Goal: Task Accomplishment & Management: Manage account settings

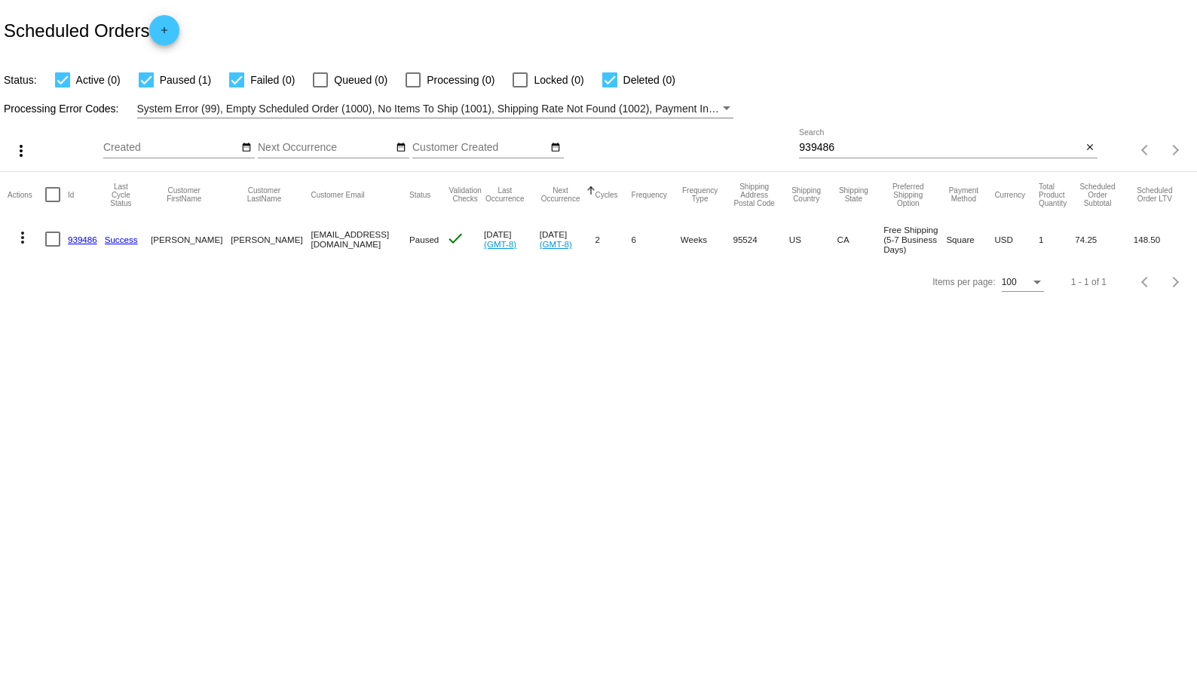
click at [826, 144] on input "939486" at bounding box center [940, 148] width 283 height 12
paste input "69087"
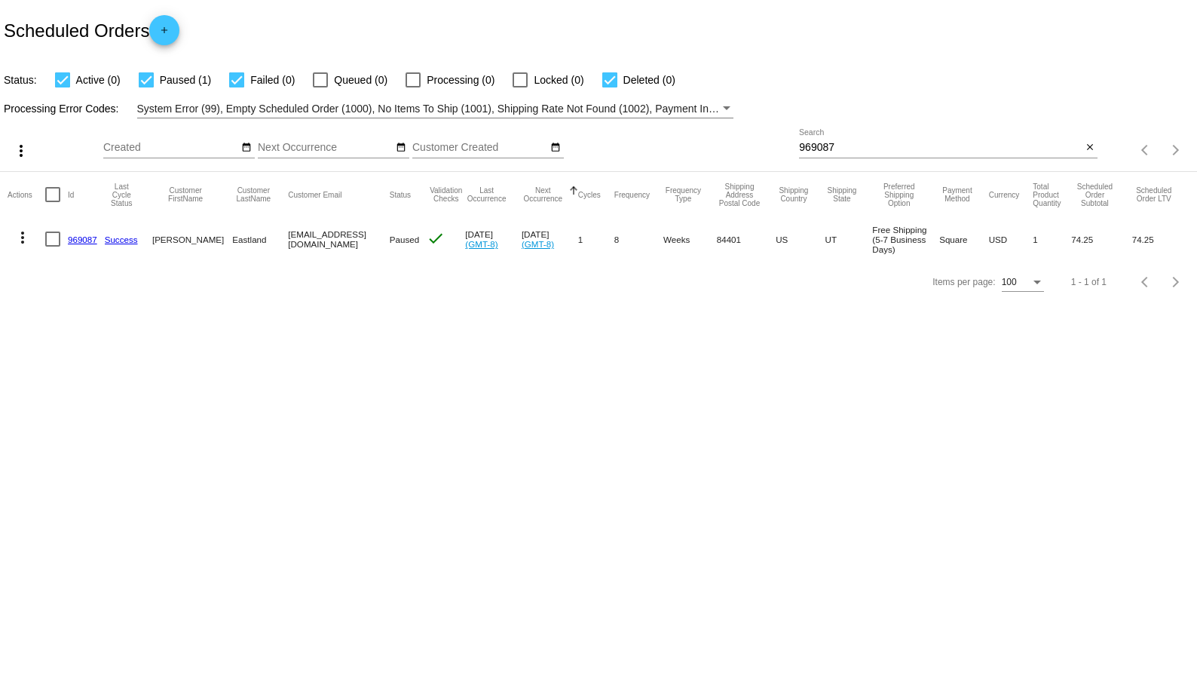
drag, startPoint x: 350, startPoint y: 241, endPoint x: 265, endPoint y: 240, distance: 85.2
click at [265, 240] on mat-row "more_vert 969087 Success [PERSON_NAME][GEOGRAPHIC_DATA] [EMAIL_ADDRESS][DOMAIN_…" at bounding box center [599, 239] width 1182 height 44
copy mat-row "[EMAIL_ADDRESS][DOMAIN_NAME]"
click at [23, 234] on mat-icon "more_vert" at bounding box center [23, 237] width 18 height 18
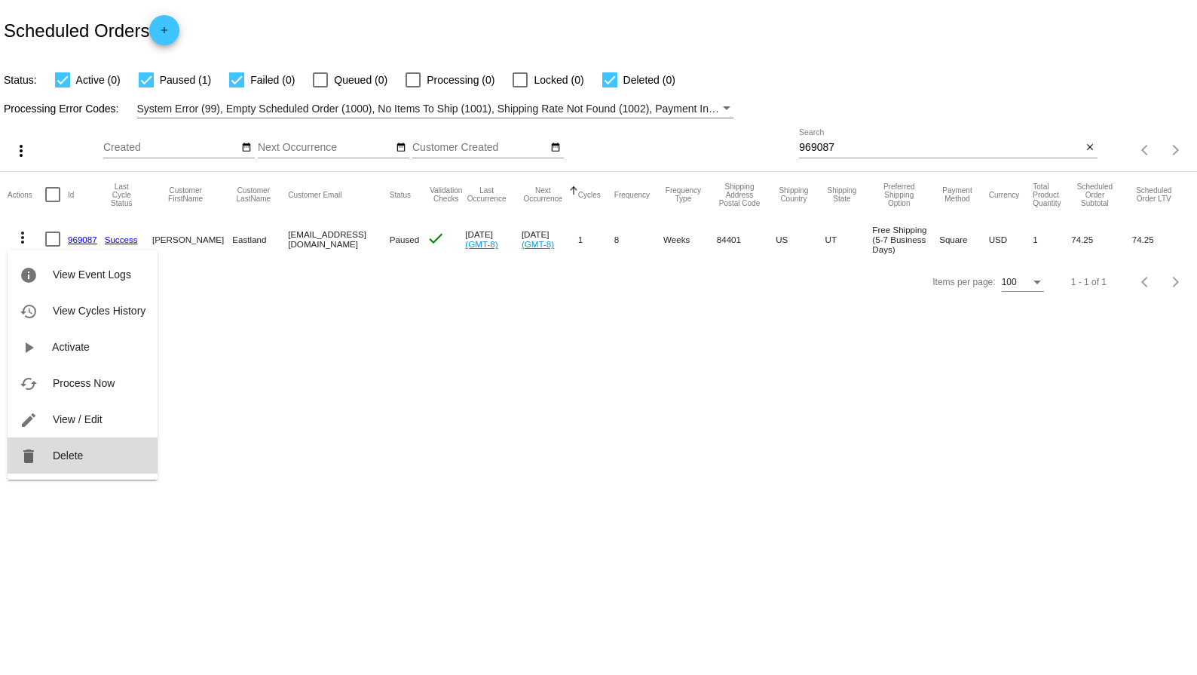
click at [72, 455] on span "Delete" at bounding box center [68, 455] width 30 height 12
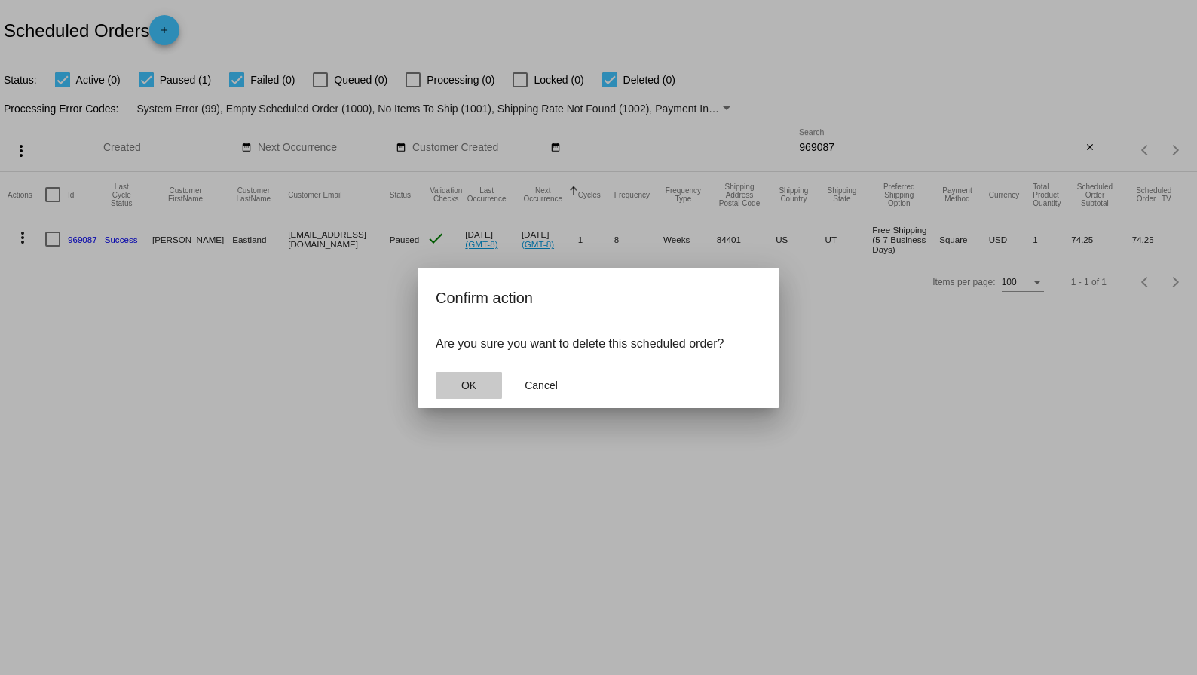
click at [474, 376] on button "OK" at bounding box center [469, 385] width 66 height 27
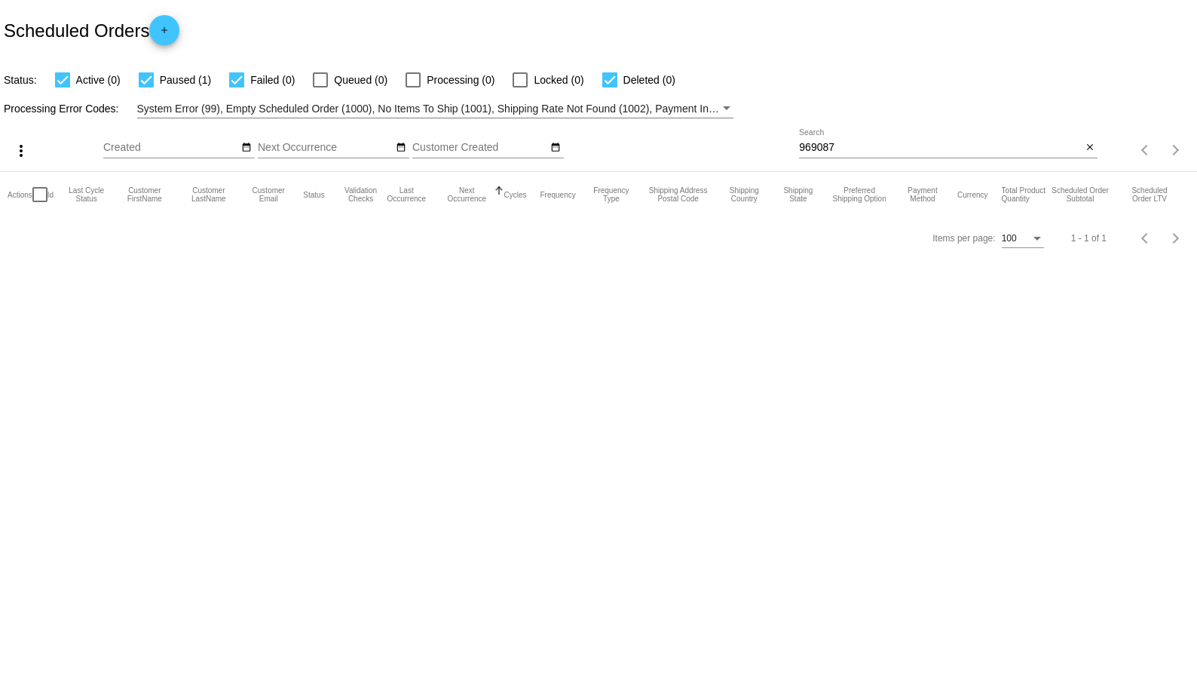
click at [842, 156] on div "969087 Search close" at bounding box center [948, 150] width 299 height 43
click at [843, 155] on div "969087 Search" at bounding box center [940, 143] width 283 height 29
type input "969087"
